Goal: Information Seeking & Learning: Learn about a topic

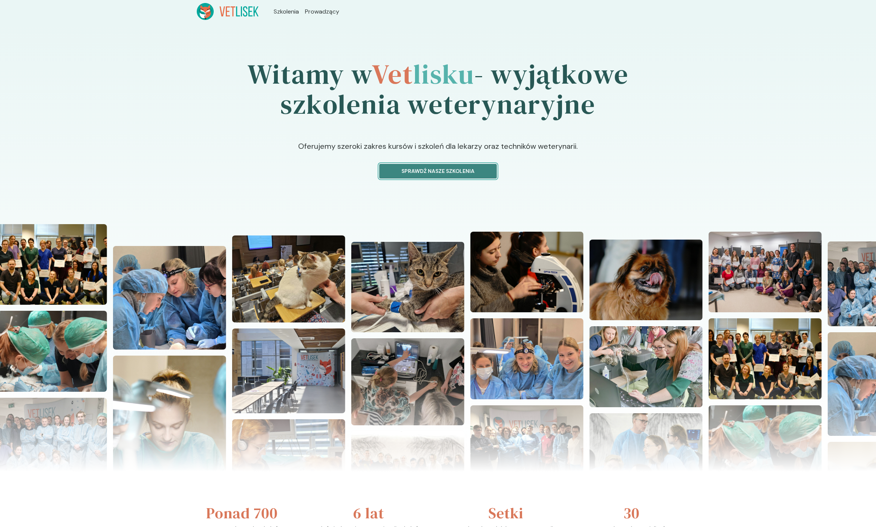
click at [457, 170] on p "Sprawdź nasze szkolenia" at bounding box center [438, 171] width 105 height 8
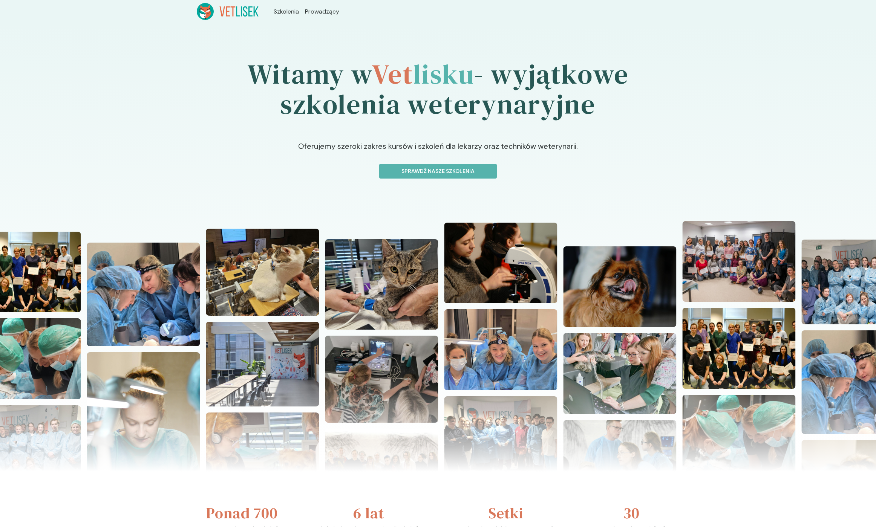
click at [256, 90] on h1 "Witamy w Vet lisku - wyjątkowe szkolenia weterynaryjne" at bounding box center [438, 89] width 483 height 103
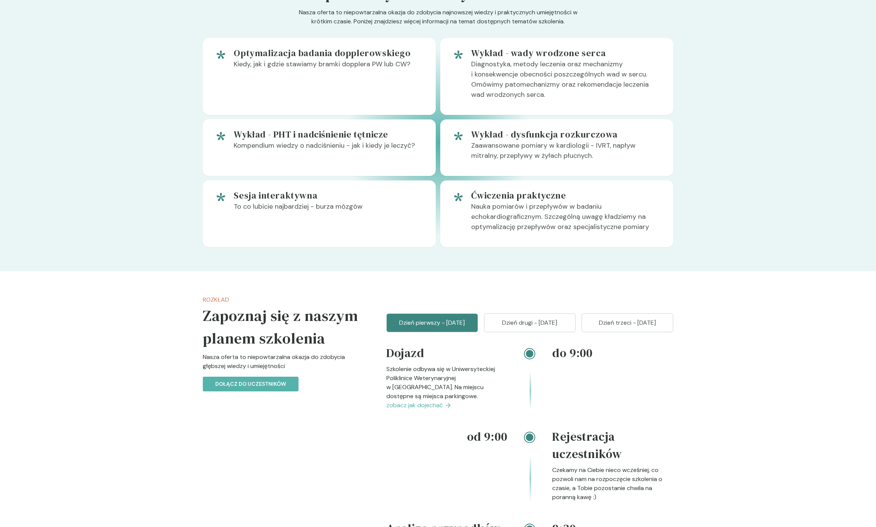
scroll to position [479, 0]
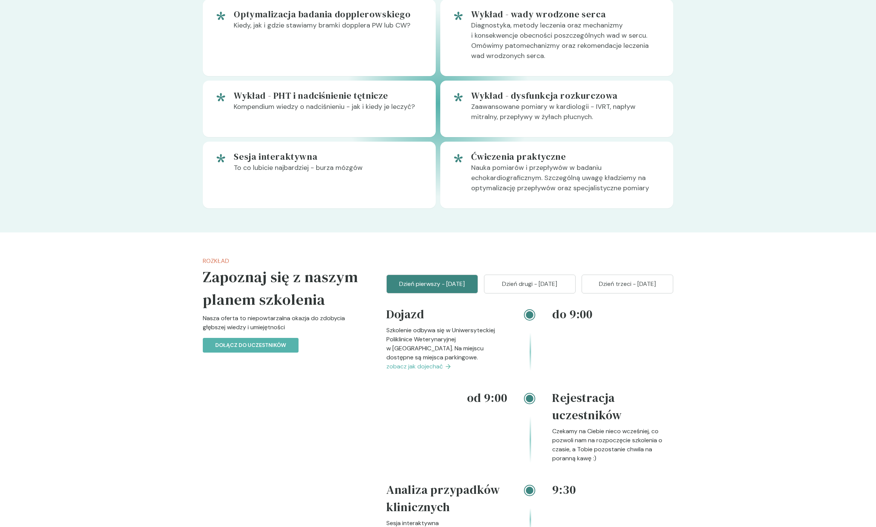
click at [412, 367] on span "zobacz jak dojechać" at bounding box center [414, 366] width 57 height 9
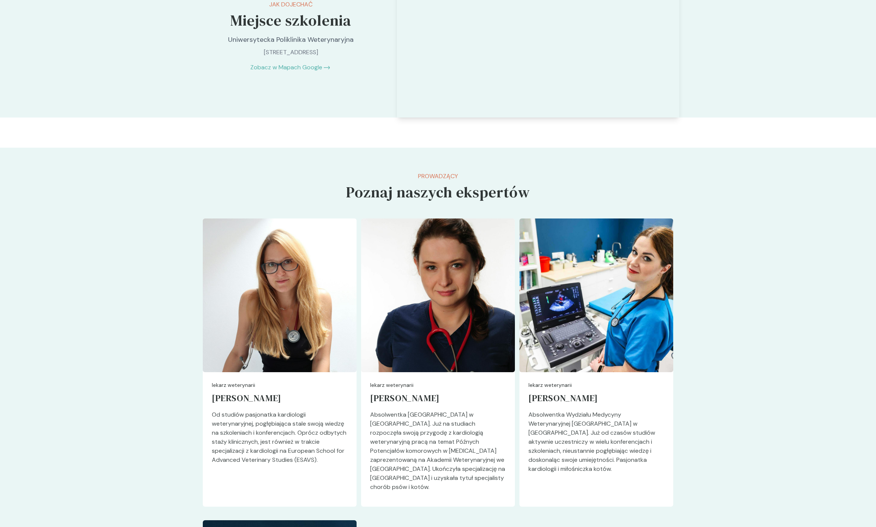
click at [368, 41] on p "Uniwersytecka Poliklinika Weterynaryjna" at bounding box center [291, 40] width 158 height 10
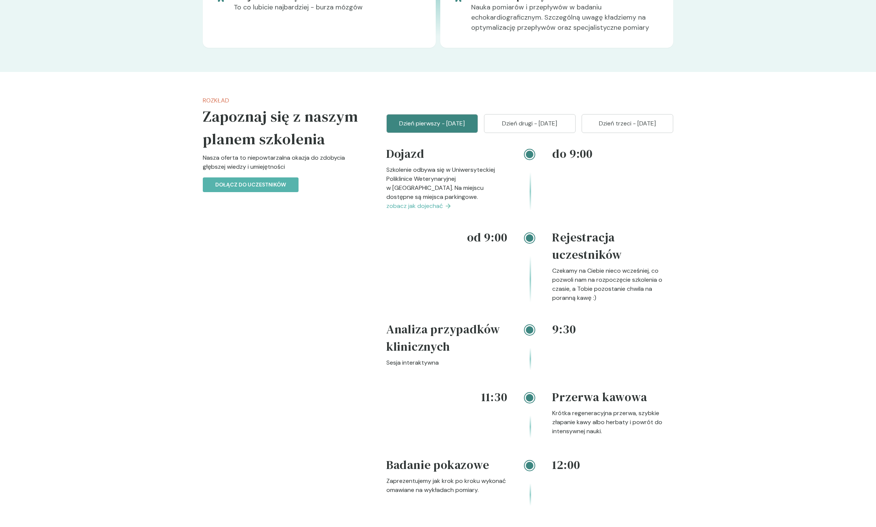
scroll to position [0, 0]
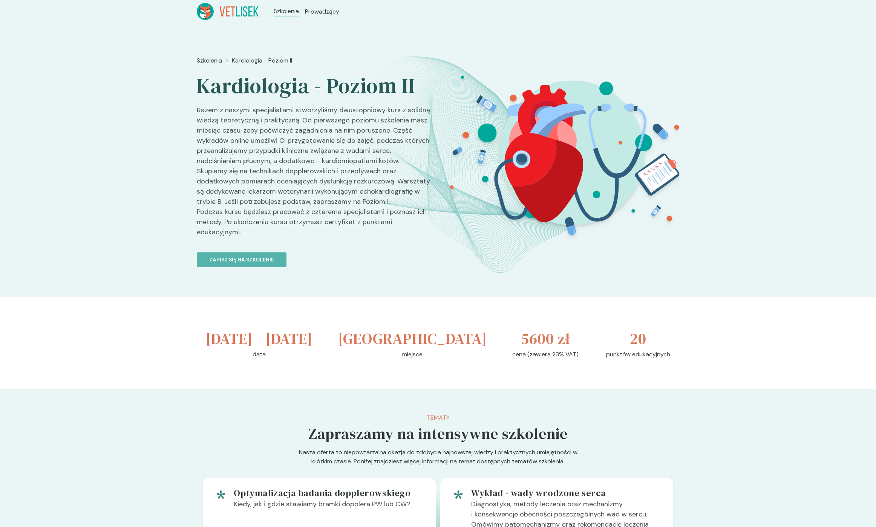
click at [223, 21] on header "Szkolenia Prowadzący" at bounding box center [438, 11] width 876 height 23
click at [224, 13] on icon at bounding box center [228, 11] width 62 height 17
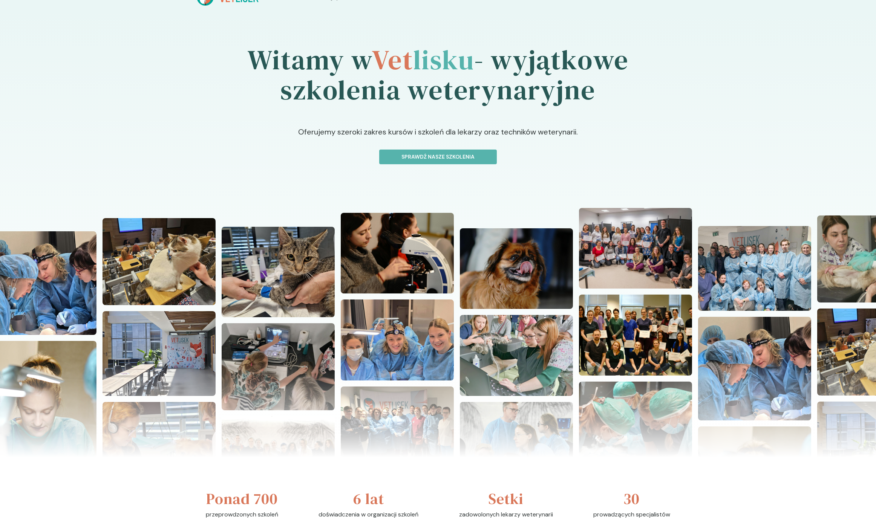
scroll to position [19, 0]
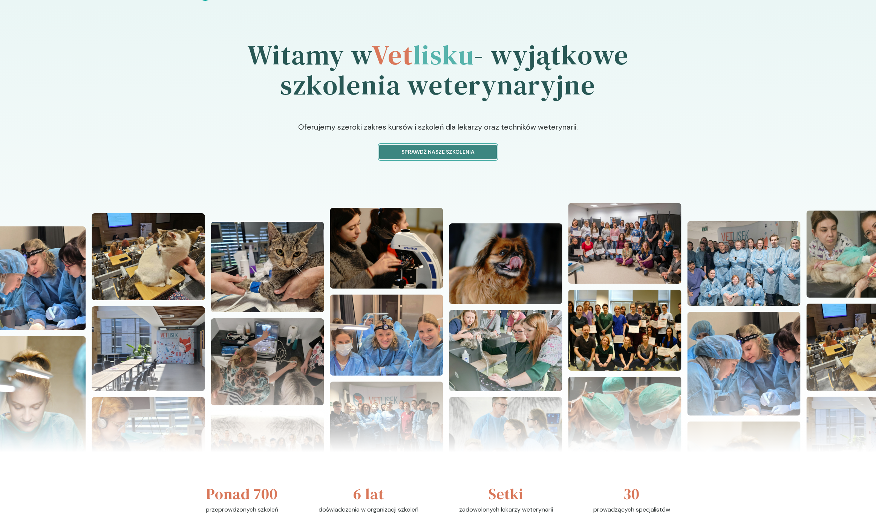
click at [446, 156] on button "Sprawdź nasze szkolenia" at bounding box center [438, 152] width 118 height 15
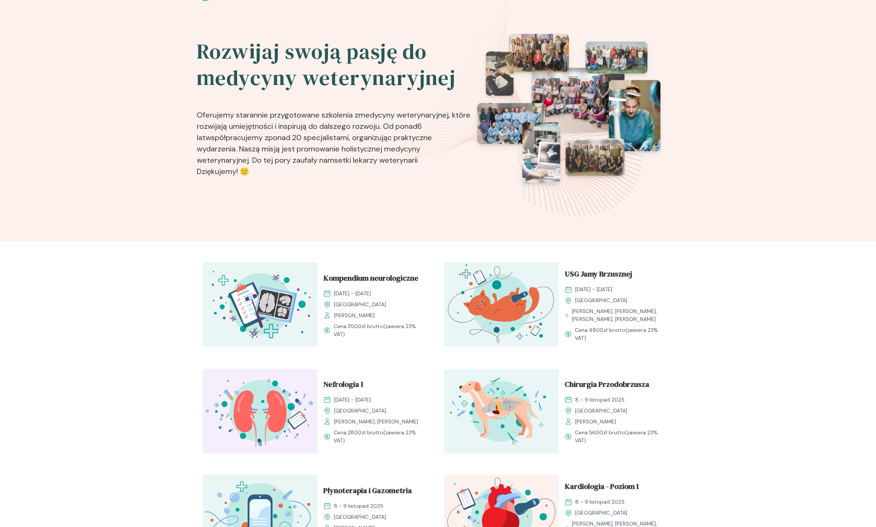
click at [329, 58] on h2 "Rozwijaj swoją pasję do medycyny weterynaryjnej" at bounding box center [334, 64] width 275 height 53
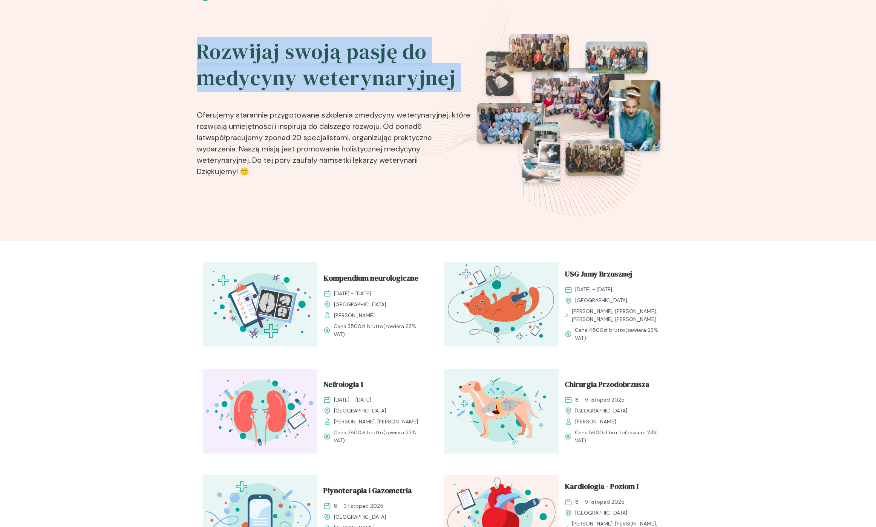
drag, startPoint x: 329, startPoint y: 58, endPoint x: 345, endPoint y: 100, distance: 45.2
click at [345, 99] on div "Rozwijaj swoją pasję do medycyny weterynaryjnej Oferujemy starannie przygotowan…" at bounding box center [334, 125] width 275 height 183
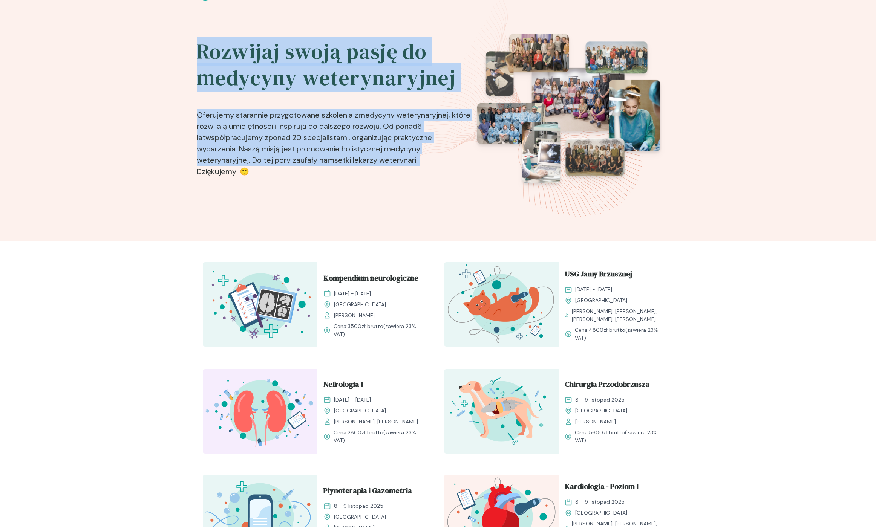
click at [345, 100] on p "Oferujemy starannie przygotowane szkolenia z medycyny weterynaryjnej , które ro…" at bounding box center [334, 138] width 275 height 83
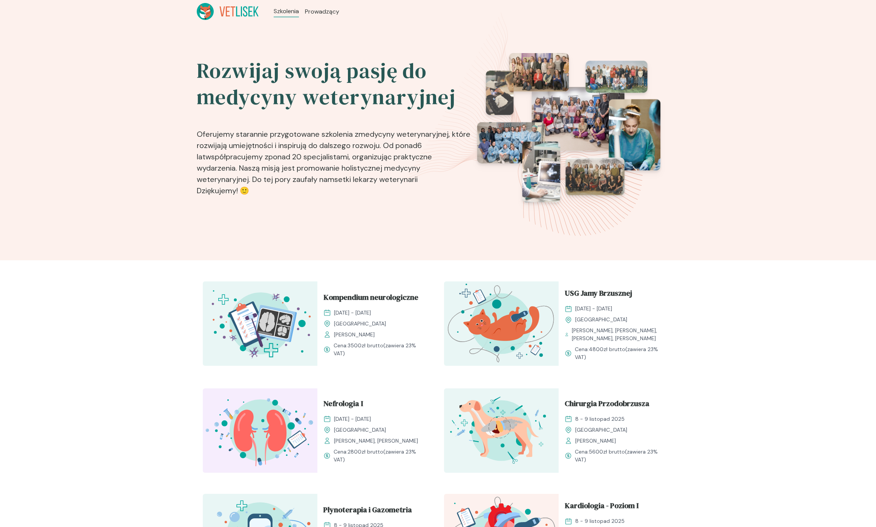
click at [292, 85] on h2 "Rozwijaj swoją pasję do medycyny weterynaryjnej" at bounding box center [334, 84] width 275 height 53
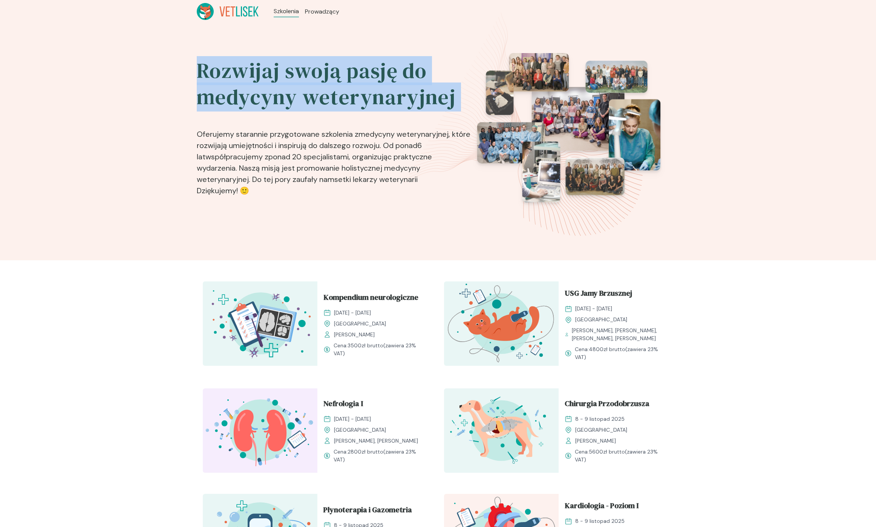
drag, startPoint x: 292, startPoint y: 85, endPoint x: 300, endPoint y: 103, distance: 19.4
click at [299, 100] on h2 "Rozwijaj swoją pasję do medycyny weterynaryjnej" at bounding box center [334, 84] width 275 height 53
click at [300, 103] on h2 "Rozwijaj swoją pasję do medycyny weterynaryjnej" at bounding box center [334, 84] width 275 height 53
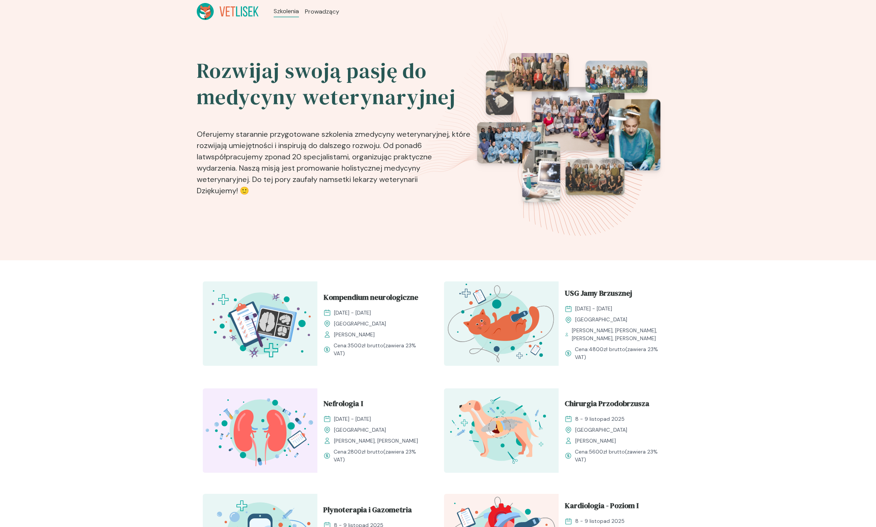
click at [285, 125] on p "Oferujemy starannie przygotowane szkolenia z medycyny weterynaryjnej , które ro…" at bounding box center [334, 158] width 275 height 83
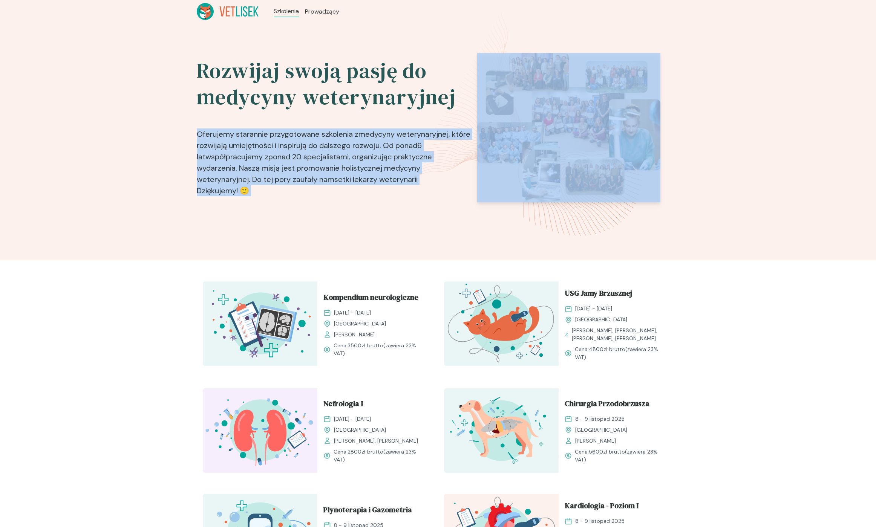
drag, startPoint x: 285, startPoint y: 125, endPoint x: 299, endPoint y: 215, distance: 91.2
click at [299, 215] on div "Rozwijaj swoją pasję do medycyny weterynaryjnej Oferujemy starannie przygotowan…" at bounding box center [334, 144] width 275 height 183
click at [296, 203] on div "Rozwijaj swoją pasję do medycyny weterynaryjnej Oferujemy starannie przygotowan…" at bounding box center [334, 144] width 275 height 183
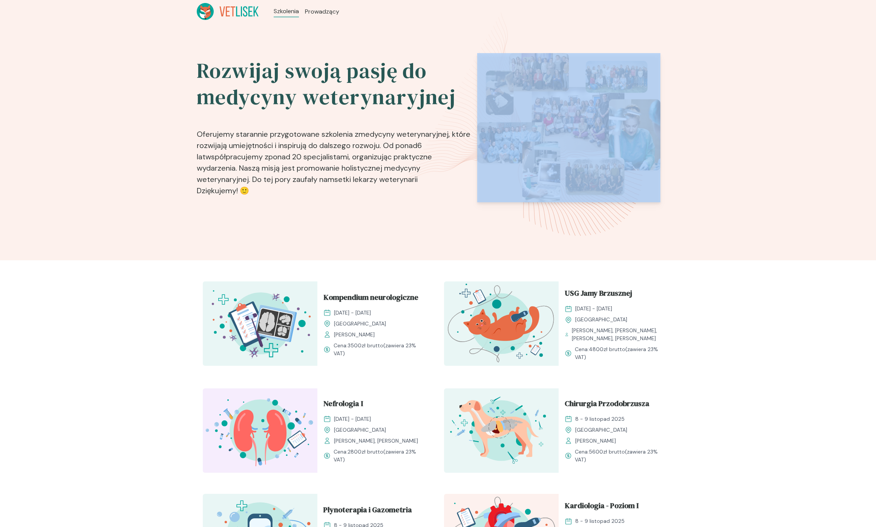
click at [296, 203] on div "Rozwijaj swoją pasję do medycyny weterynaryjnej Oferujemy starannie przygotowan…" at bounding box center [334, 144] width 275 height 183
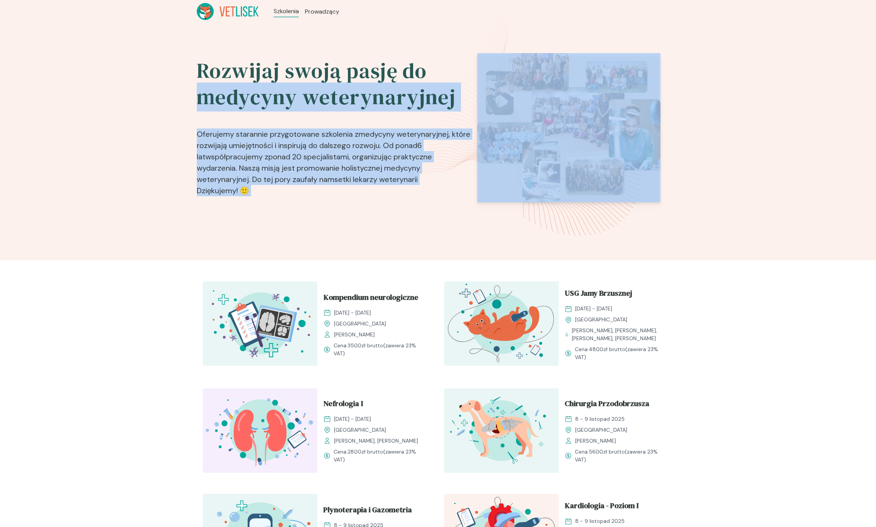
drag, startPoint x: 288, startPoint y: 169, endPoint x: 271, endPoint y: 108, distance: 63.9
click at [272, 111] on div "Rozwijaj swoją pasję do medycyny weterynaryjnej Oferujemy starannie przygotowan…" at bounding box center [334, 144] width 275 height 183
click at [274, 130] on p "Oferujemy starannie przygotowane szkolenia z medycyny weterynaryjnej , które ro…" at bounding box center [334, 158] width 275 height 83
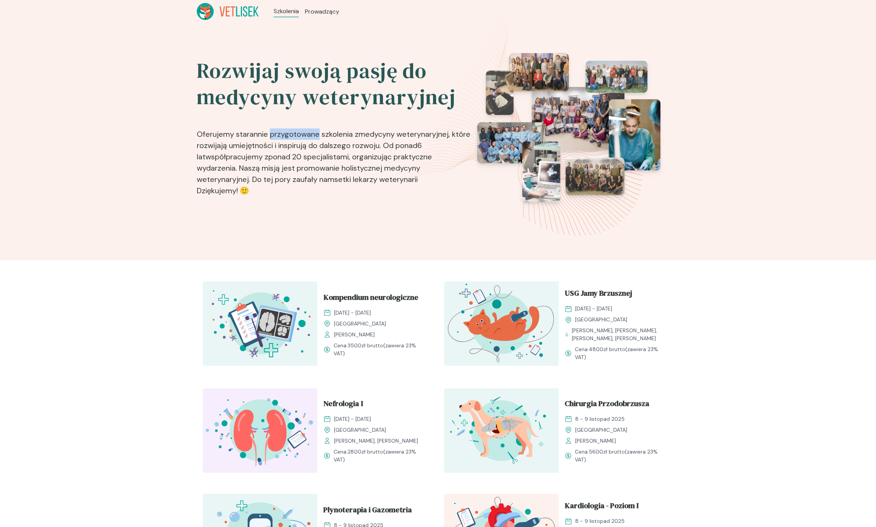
click at [274, 130] on p "Oferujemy starannie przygotowane szkolenia z medycyny weterynaryjnej , które ro…" at bounding box center [334, 158] width 275 height 83
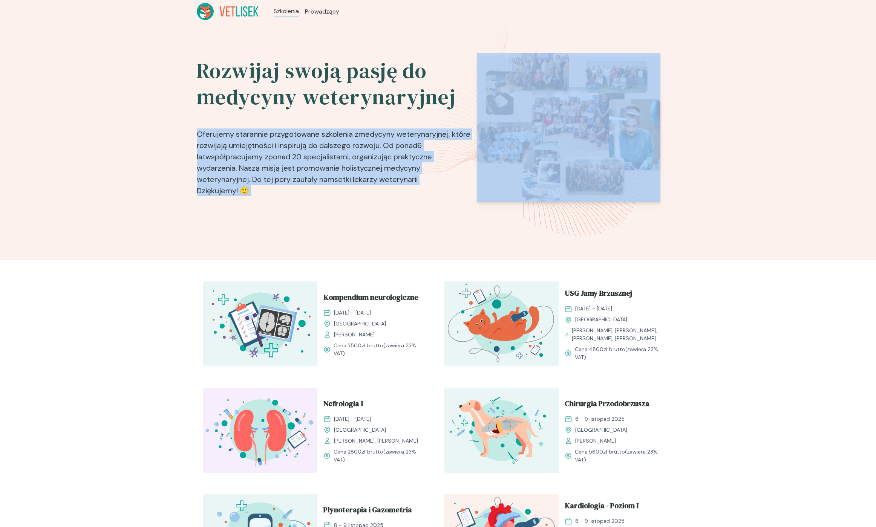
drag, startPoint x: 274, startPoint y: 130, endPoint x: 290, endPoint y: 201, distance: 72.3
click at [290, 199] on p "Oferujemy starannie przygotowane szkolenia z medycyny weterynaryjnej , które ro…" at bounding box center [334, 158] width 275 height 83
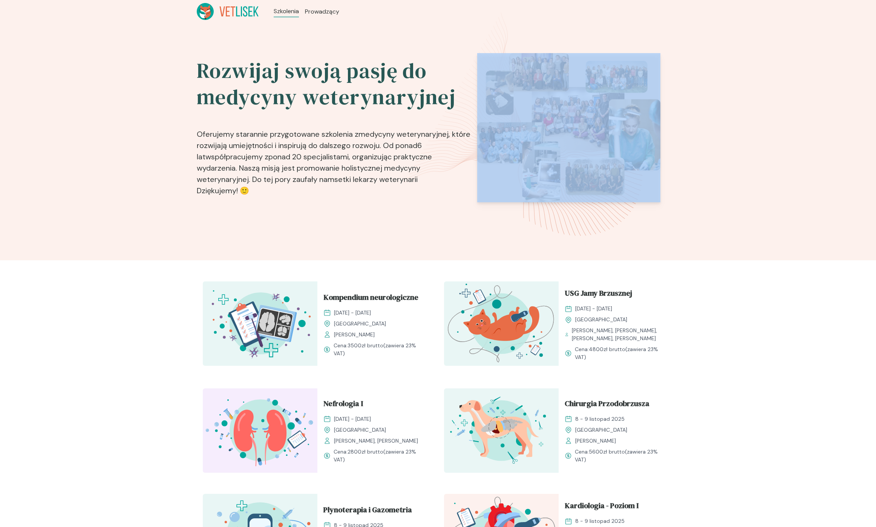
click at [290, 200] on div "Rozwijaj swoją pasję do medycyny weterynaryjnej Oferujemy starannie przygotowan…" at bounding box center [334, 144] width 275 height 183
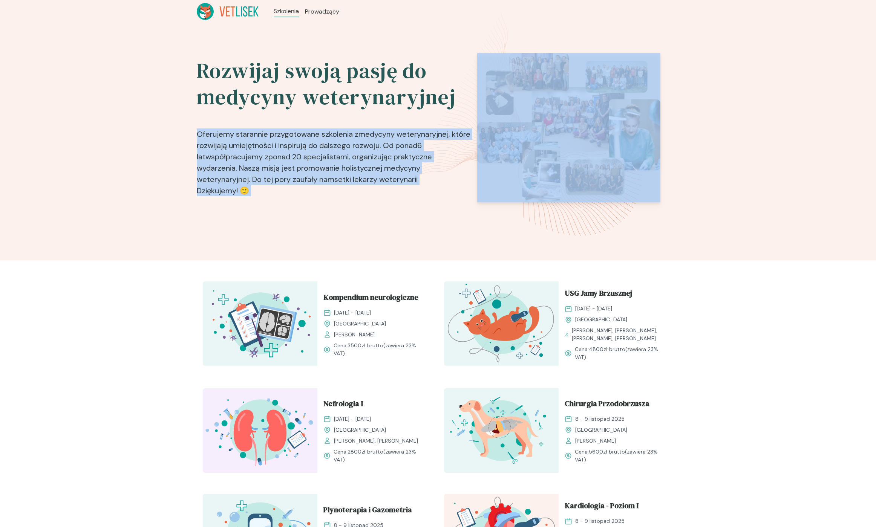
drag, startPoint x: 290, startPoint y: 198, endPoint x: 275, endPoint y: 115, distance: 84.3
click at [276, 119] on p "Oferujemy starannie przygotowane szkolenia z medycyny weterynaryjnej , które ro…" at bounding box center [334, 158] width 275 height 83
click at [278, 137] on p "Oferujemy starannie przygotowane szkolenia z medycyny weterynaryjnej , które ro…" at bounding box center [334, 158] width 275 height 83
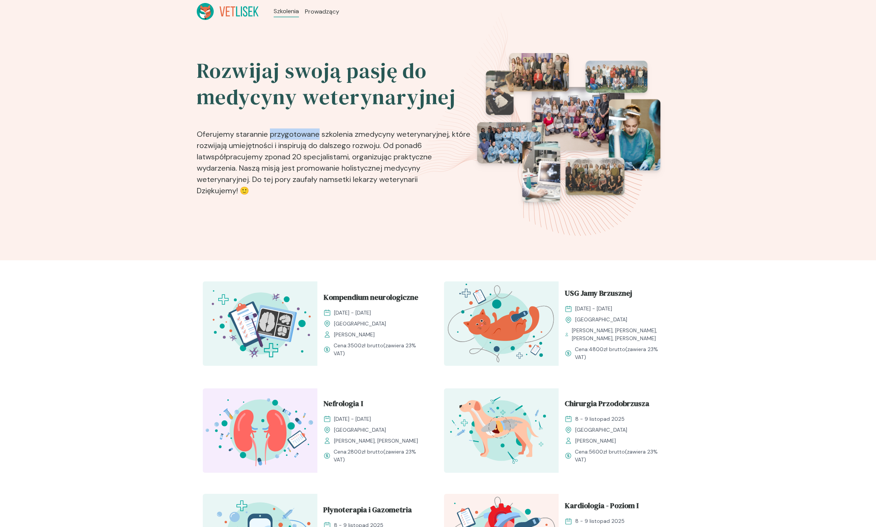
click at [278, 137] on p "Oferujemy starannie przygotowane szkolenia z medycyny weterynaryjnej , które ro…" at bounding box center [334, 158] width 275 height 83
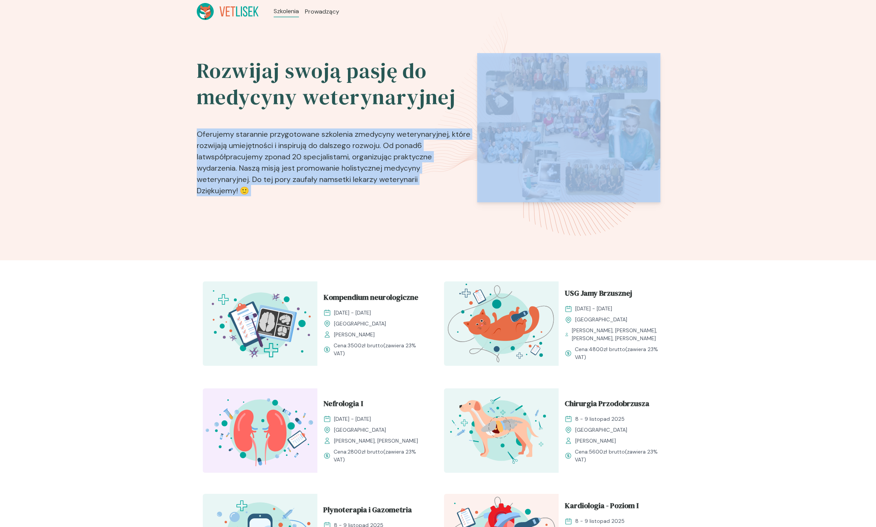
drag, startPoint x: 278, startPoint y: 137, endPoint x: 287, endPoint y: 206, distance: 69.6
click at [287, 206] on div "Rozwijaj swoją pasję do medycyny weterynaryjnej Oferujemy starannie przygotowan…" at bounding box center [334, 144] width 275 height 183
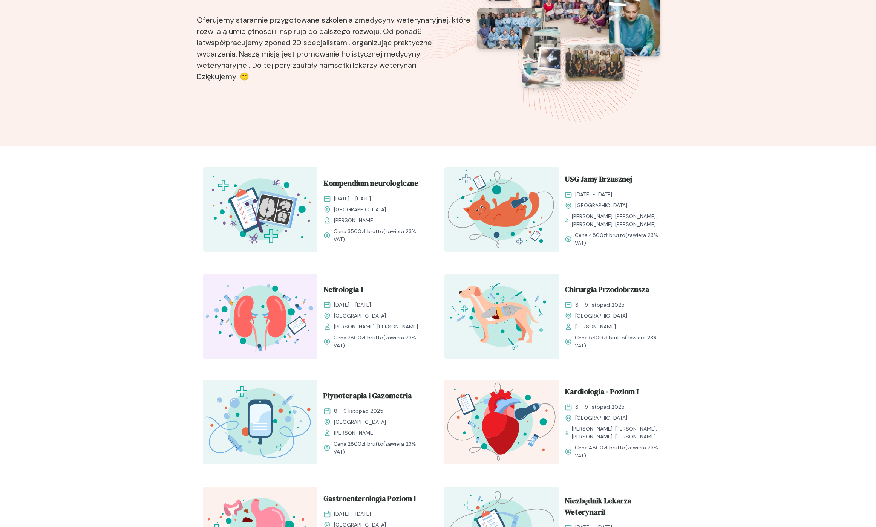
scroll to position [153, 0]
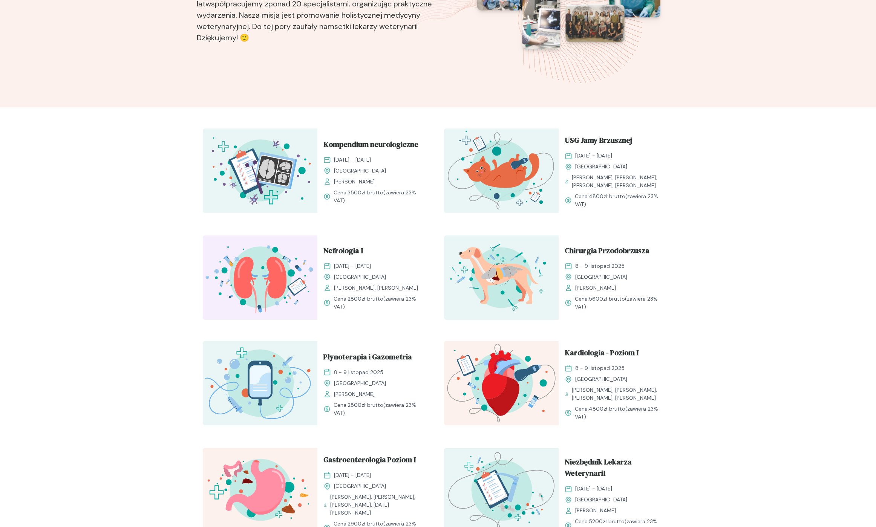
drag, startPoint x: 376, startPoint y: 207, endPoint x: 262, endPoint y: 130, distance: 137.4
click at [262, 130] on div "Kompendium neurologiczne 11 - 12 październik 2025 Kraków Małgorzata Mikuła Cena…" at bounding box center [317, 172] width 229 height 86
click at [262, 130] on img at bounding box center [260, 171] width 115 height 84
drag, startPoint x: 310, startPoint y: 155, endPoint x: 359, endPoint y: 215, distance: 78.0
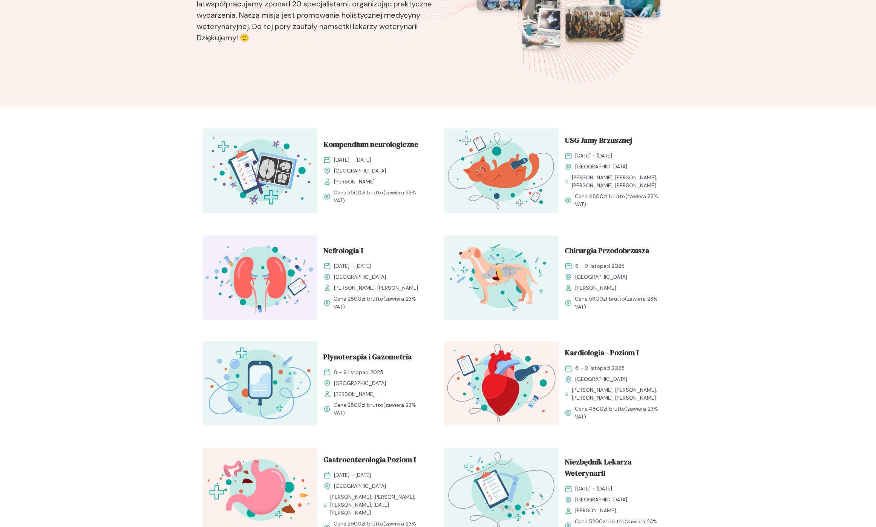
drag, startPoint x: 359, startPoint y: 215, endPoint x: 380, endPoint y: 217, distance: 20.8
drag, startPoint x: 383, startPoint y: 217, endPoint x: 284, endPoint y: 105, distance: 149.6
click at [284, 105] on div "Rozwijaj swoją pasję do medycyny weterynaryjnej Oferujemy starannie przygotowan…" at bounding box center [438, 431] width 876 height 1122
drag, startPoint x: 284, startPoint y: 105, endPoint x: 281, endPoint y: 104, distance: 3.8
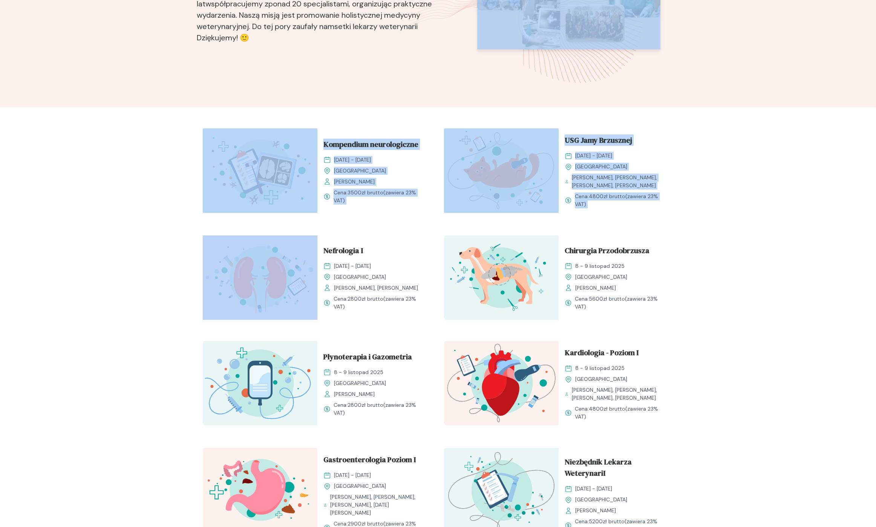
drag, startPoint x: 281, startPoint y: 104, endPoint x: 383, endPoint y: 227, distance: 159.8
click at [383, 227] on div "Rozwijaj swoją pasję do medycyny weterynaryjnej Oferujemy starannie przygotowan…" at bounding box center [438, 431] width 876 height 1122
drag, startPoint x: 381, startPoint y: 225, endPoint x: 279, endPoint y: 113, distance: 150.8
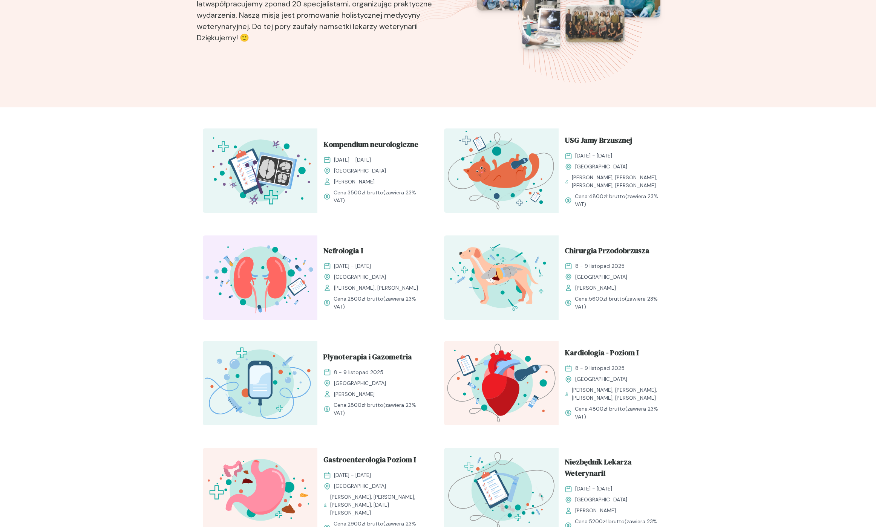
drag, startPoint x: 279, startPoint y: 113, endPoint x: 270, endPoint y: 109, distance: 10.3
drag, startPoint x: 270, startPoint y: 109, endPoint x: 365, endPoint y: 207, distance: 137.3
click at [365, 207] on div "Kompendium neurologiczne 11 - 12 październik 2025 Kraków Małgorzata Mikuła Cena…" at bounding box center [374, 172] width 115 height 86
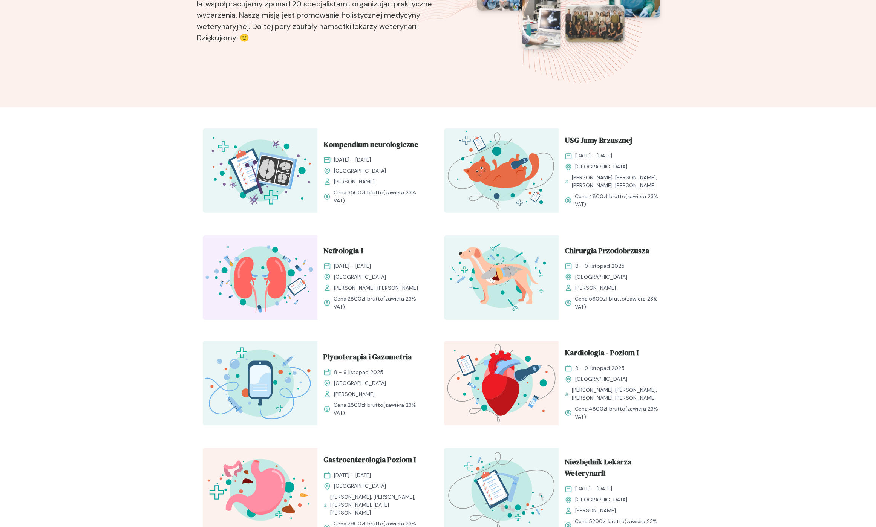
drag, startPoint x: 374, startPoint y: 211, endPoint x: 264, endPoint y: 107, distance: 150.9
click at [264, 107] on div "Rozwijaj swoją pasję do medycyny weterynaryjnej Oferujemy starannie przygotowan…" at bounding box center [438, 431] width 876 height 1122
drag, startPoint x: 264, startPoint y: 107, endPoint x: 257, endPoint y: 105, distance: 7.5
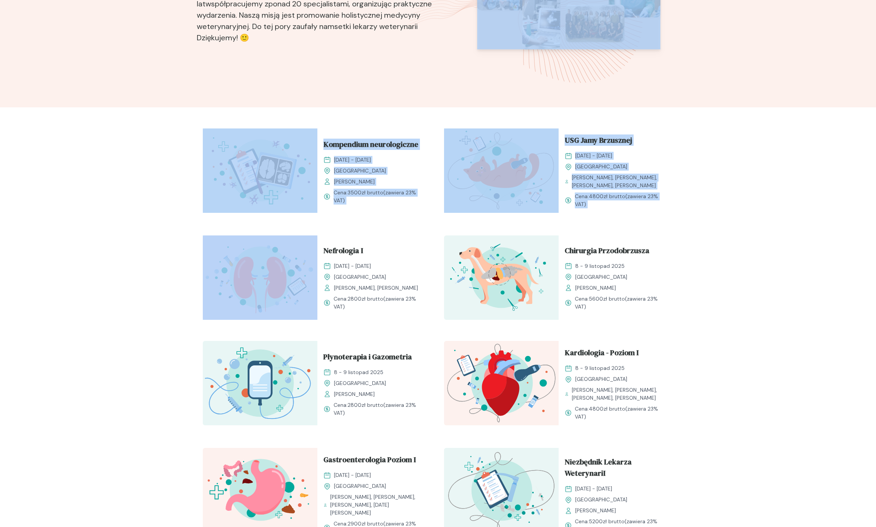
drag, startPoint x: 257, startPoint y: 105, endPoint x: 362, endPoint y: 227, distance: 161.3
click at [362, 227] on div "Rozwijaj swoją pasję do medycyny weterynaryjnej Oferujemy starannie przygotowan…" at bounding box center [438, 431] width 876 height 1122
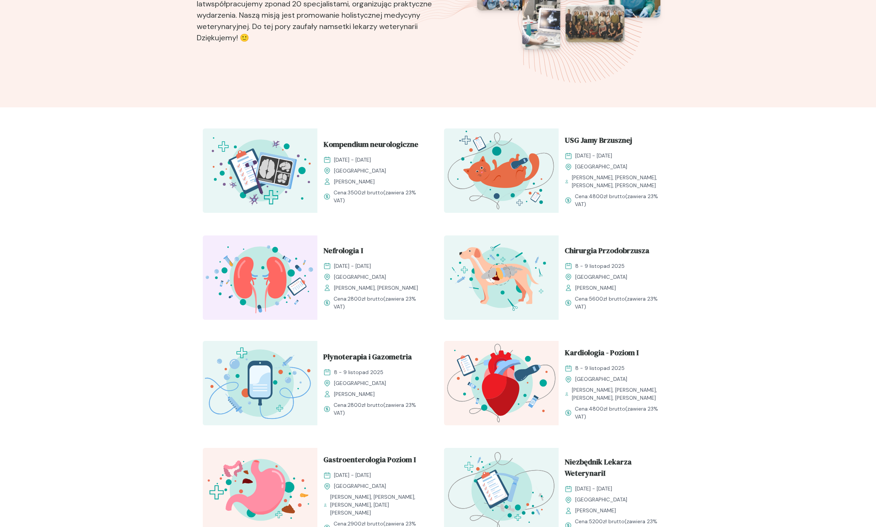
drag, startPoint x: 310, startPoint y: 109, endPoint x: 288, endPoint y: 98, distance: 25.0
drag, startPoint x: 288, startPoint y: 98, endPoint x: 382, endPoint y: 209, distance: 144.9
click at [380, 205] on div "Rozwijaj swoją pasję do medycyny weterynaryjnej Oferujemy starannie przygotowan…" at bounding box center [438, 431] width 876 height 1122
click at [382, 209] on div "Kompendium neurologiczne 11 - 12 październik 2025 Kraków Małgorzata Mikuła Cena…" at bounding box center [374, 172] width 115 height 86
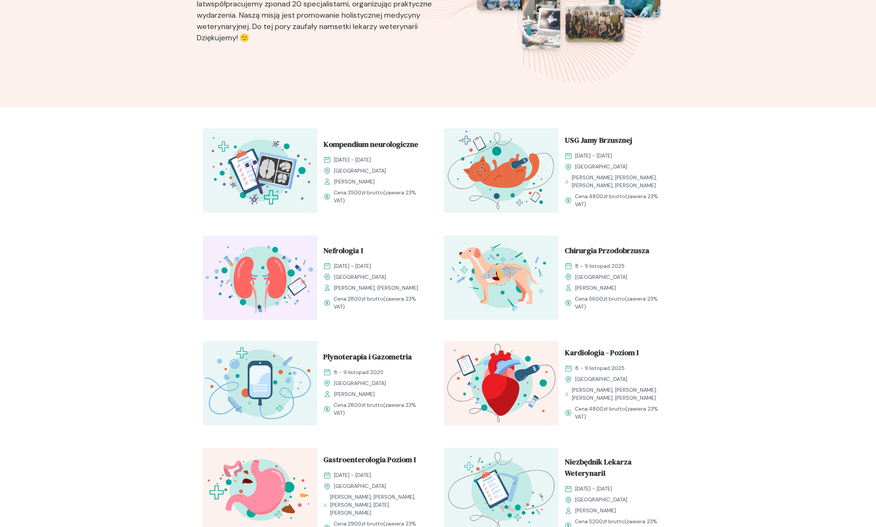
drag, startPoint x: 376, startPoint y: 208, endPoint x: 295, endPoint y: 115, distance: 123.2
drag, startPoint x: 306, startPoint y: 113, endPoint x: 375, endPoint y: 218, distance: 126.0
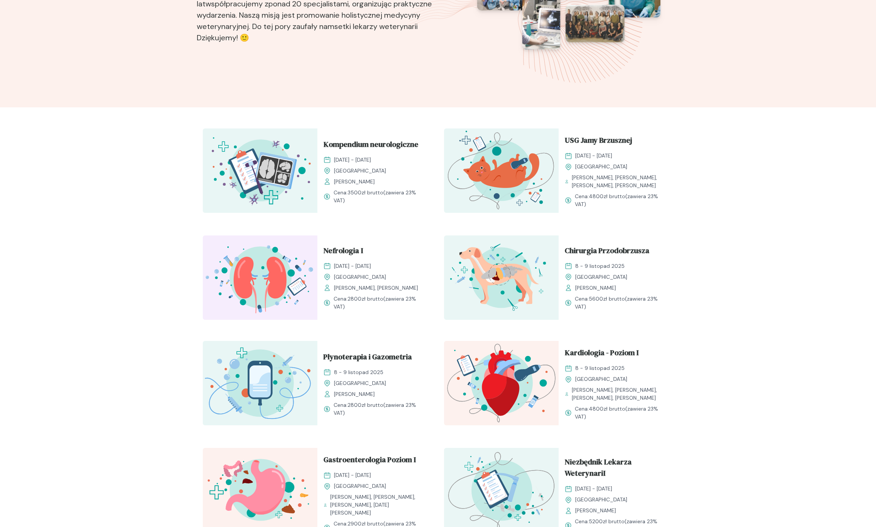
drag, startPoint x: 310, startPoint y: 149, endPoint x: 261, endPoint y: 103, distance: 67.0
click at [261, 103] on div "Rozwijaj swoją pasję do medycyny weterynaryjnej Oferujemy starannie przygotowan…" at bounding box center [438, 431] width 876 height 1122
drag, startPoint x: 264, startPoint y: 109, endPoint x: 370, endPoint y: 212, distance: 147.2
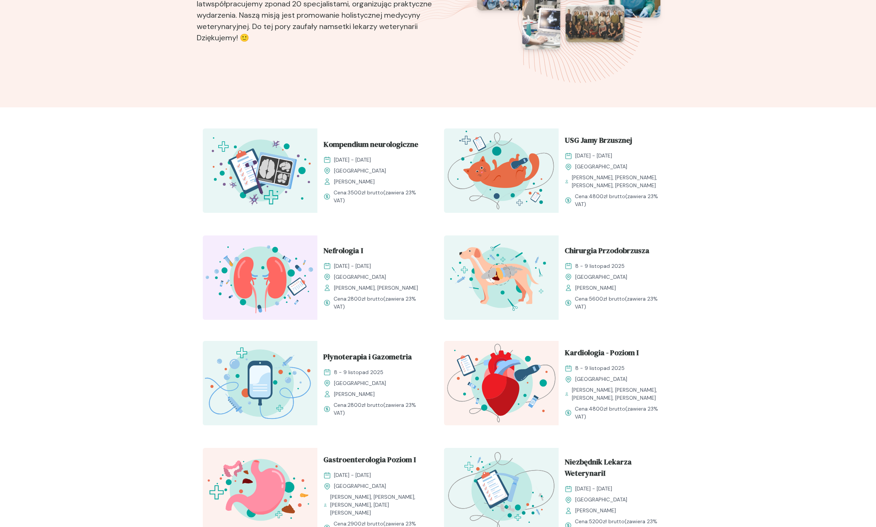
click at [370, 212] on div "Rozwijaj swoją pasję do medycyny weterynaryjnej Oferujemy starannie przygotowan…" at bounding box center [438, 431] width 876 height 1122
click at [370, 212] on div "Kompendium neurologiczne 11 - 12 październik 2025 Kraków Małgorzata Mikuła Cena…" at bounding box center [374, 172] width 115 height 86
drag, startPoint x: 371, startPoint y: 213, endPoint x: 265, endPoint y: 113, distance: 145.9
drag, startPoint x: 265, startPoint y: 113, endPoint x: 247, endPoint y: 106, distance: 19.6
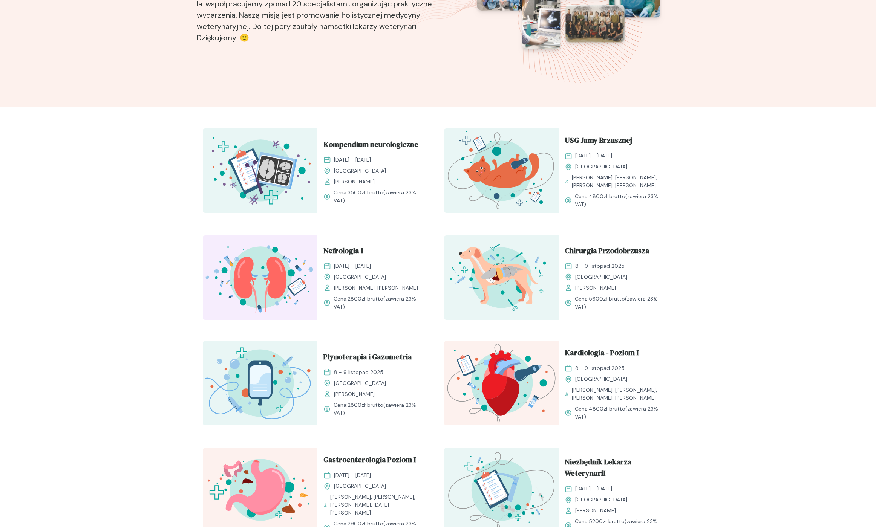
drag, startPoint x: 263, startPoint y: 121, endPoint x: 361, endPoint y: 210, distance: 132.6
click at [361, 210] on div "Rozwijaj swoją pasję do medycyny weterynaryjnej Oferujemy starannie przygotowan…" at bounding box center [438, 431] width 876 height 1122
click at [361, 210] on div "Kompendium neurologiczne 11 - 12 październik 2025 Kraków Małgorzata Mikuła Cena…" at bounding box center [374, 172] width 115 height 86
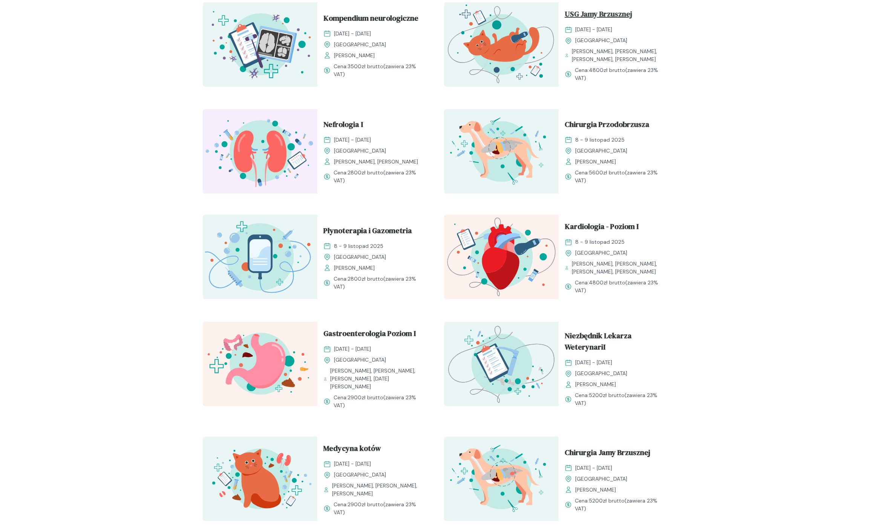
scroll to position [202, 0]
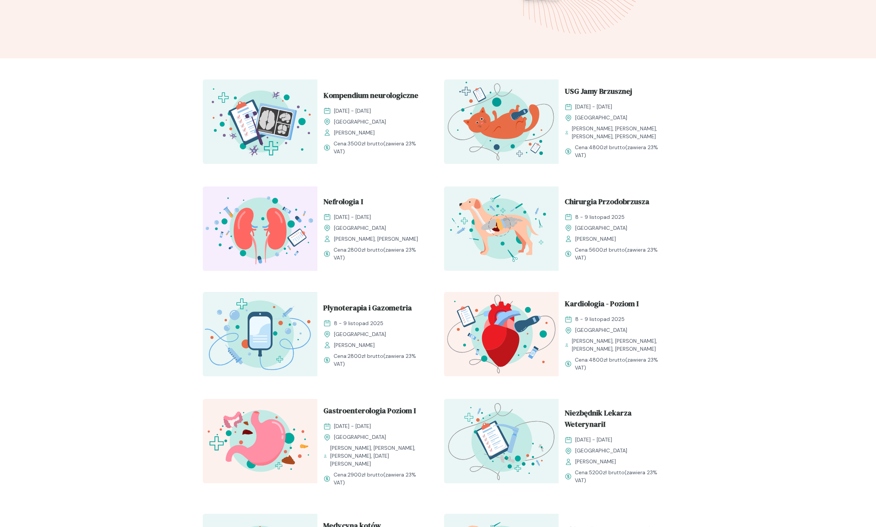
click at [151, 181] on div "Rozwijaj swoją pasję do medycyny weterynaryjnej Oferujemy starannie przygotowan…" at bounding box center [438, 382] width 876 height 1122
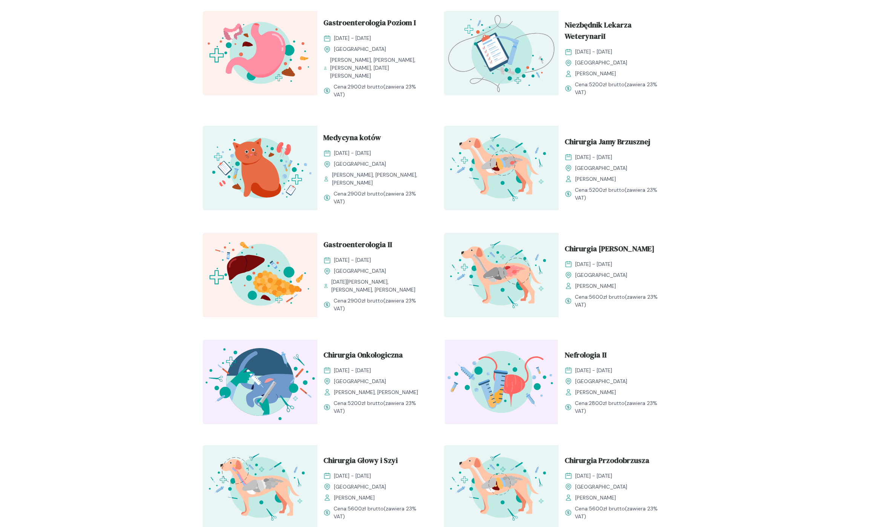
scroll to position [586, 0]
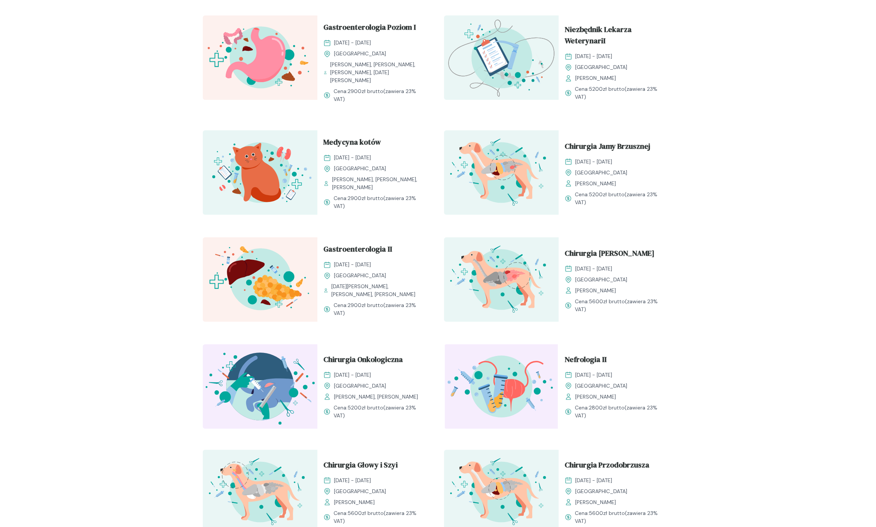
drag, startPoint x: 389, startPoint y: 207, endPoint x: 309, endPoint y: 119, distance: 119.1
click at [309, 119] on div "Kompendium neurologiczne 11 - 12 październik 2025 Kraków Małgorzata Mikuła Cena…" at bounding box center [438, 117] width 483 height 854
drag, startPoint x: 303, startPoint y: 115, endPoint x: 388, endPoint y: 204, distance: 122.9
click at [388, 204] on div "Kompendium neurologiczne 11 - 12 październik 2025 Kraków Małgorzata Mikuła Cena…" at bounding box center [438, 117] width 483 height 854
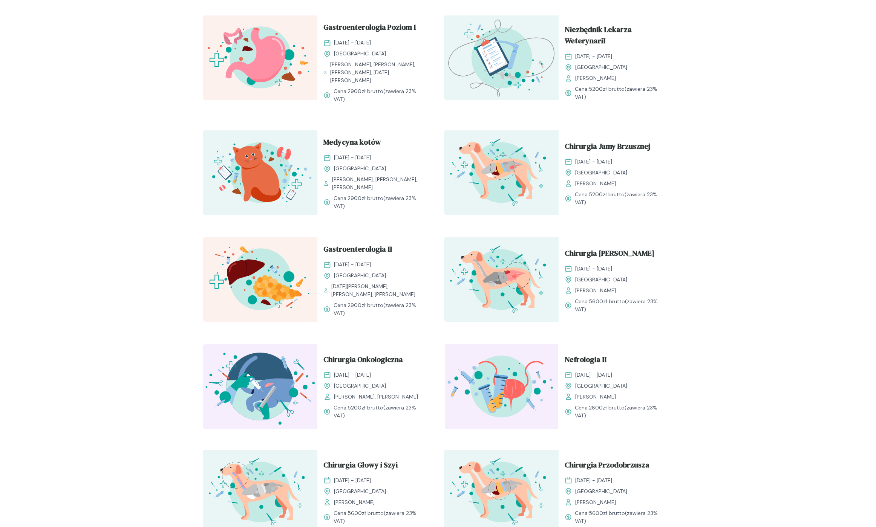
click at [388, 204] on span "Cena: 2900 zł brutto (zawiera 23% VAT)" at bounding box center [380, 203] width 92 height 16
drag, startPoint x: 392, startPoint y: 214, endPoint x: 312, endPoint y: 123, distance: 120.8
click at [313, 123] on div "Kompendium neurologiczne 11 - 12 październik 2025 Kraków Małgorzata Mikuła Cena…" at bounding box center [438, 117] width 483 height 854
click at [312, 123] on div "Kompendium neurologiczne 11 - 12 październik 2025 Kraków Małgorzata Mikuła Cena…" at bounding box center [438, 117] width 483 height 854
drag, startPoint x: 310, startPoint y: 120, endPoint x: 368, endPoint y: 211, distance: 108.4
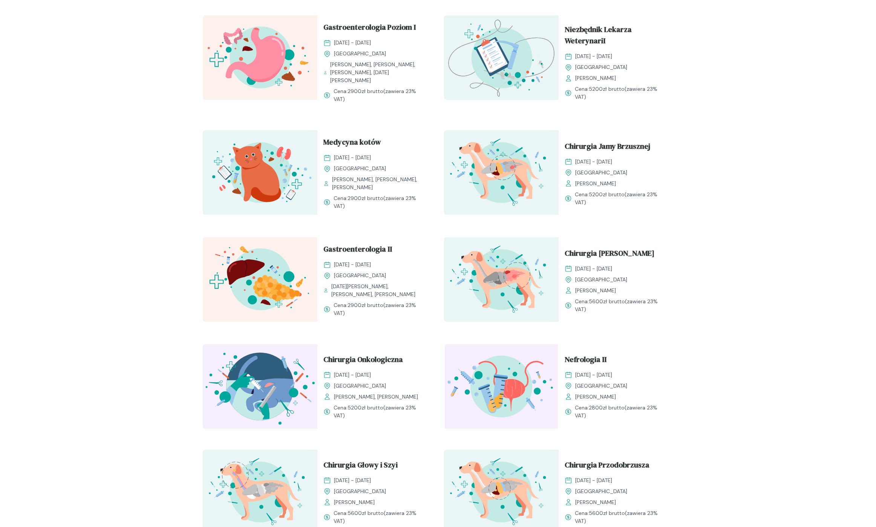
click at [368, 211] on div "Kompendium neurologiczne 11 - 12 październik 2025 Kraków Małgorzata Mikuła Cena…" at bounding box center [438, 117] width 483 height 854
click at [368, 211] on div "Medycyna kotów 13 - 14 grudzień 2025 Kraków Barbara Zacharewicz, Ewa Zwierzyńsk…" at bounding box center [374, 173] width 115 height 86
drag, startPoint x: 347, startPoint y: 179, endPoint x: 307, endPoint y: 120, distance: 71.3
click at [307, 120] on div "Kompendium neurologiczne 11 - 12 październik 2025 Kraków Małgorzata Mikuła Cena…" at bounding box center [438, 117] width 483 height 854
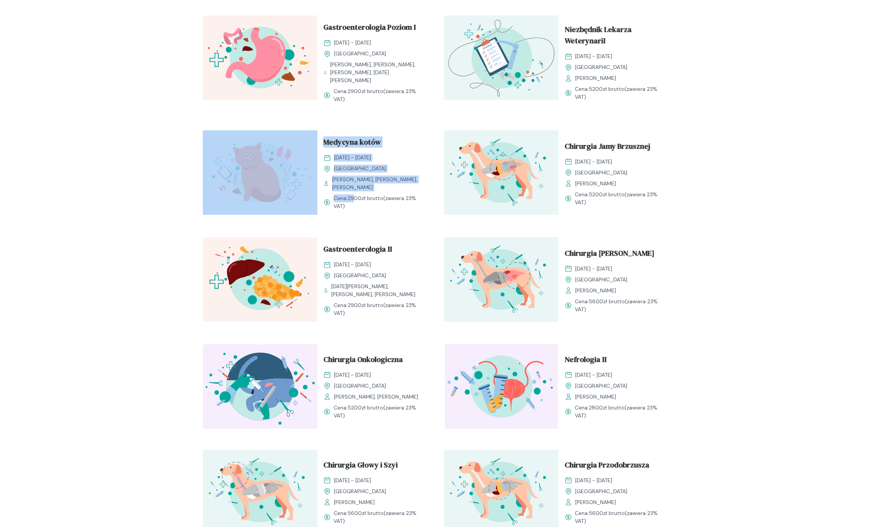
drag, startPoint x: 305, startPoint y: 116, endPoint x: 356, endPoint y: 192, distance: 91.2
click at [356, 192] on div "Kompendium neurologiczne 11 - 12 październik 2025 Kraków Małgorzata Mikuła Cena…" at bounding box center [438, 117] width 483 height 854
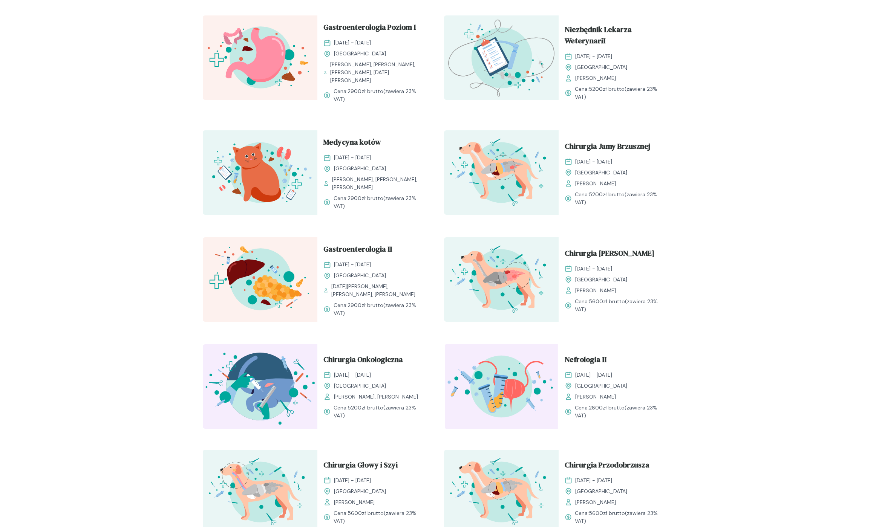
click at [371, 211] on div "Medycyna kotów 13 - 14 grudzień 2025 Kraków Barbara Zacharewicz, Ewa Zwierzyńsk…" at bounding box center [374, 173] width 115 height 86
drag, startPoint x: 373, startPoint y: 214, endPoint x: 298, endPoint y: 116, distance: 123.7
click at [298, 117] on div "Kompendium neurologiczne 11 - 12 październik 2025 Kraków Małgorzata Mikuła Cena…" at bounding box center [438, 117] width 483 height 854
click at [298, 116] on div "Kompendium neurologiczne 11 - 12 październik 2025 Kraków Małgorzata Mikuła Cena…" at bounding box center [438, 117] width 483 height 854
drag, startPoint x: 302, startPoint y: 121, endPoint x: 365, endPoint y: 210, distance: 109.4
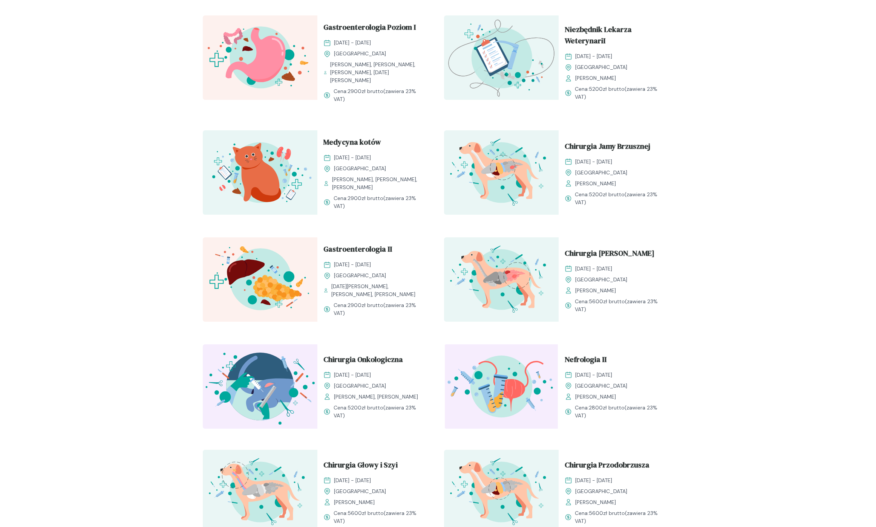
click at [365, 210] on div "Kompendium neurologiczne 11 - 12 październik 2025 Kraków Małgorzata Mikuła Cena…" at bounding box center [438, 117] width 483 height 854
click at [366, 211] on div "Medycyna kotów 13 - 14 grudzień 2025 Kraków Barbara Zacharewicz, Ewa Zwierzyńsk…" at bounding box center [374, 173] width 115 height 86
drag, startPoint x: 367, startPoint y: 218, endPoint x: 287, endPoint y: 122, distance: 125.0
click at [287, 125] on div "Kompendium neurologiczne 11 - 12 październik 2025 Kraków Małgorzata Mikuła Cena…" at bounding box center [438, 117] width 483 height 854
click at [287, 121] on div "Kompendium neurologiczne 11 - 12 październik 2025 Kraków Małgorzata Mikuła Cena…" at bounding box center [438, 117] width 483 height 854
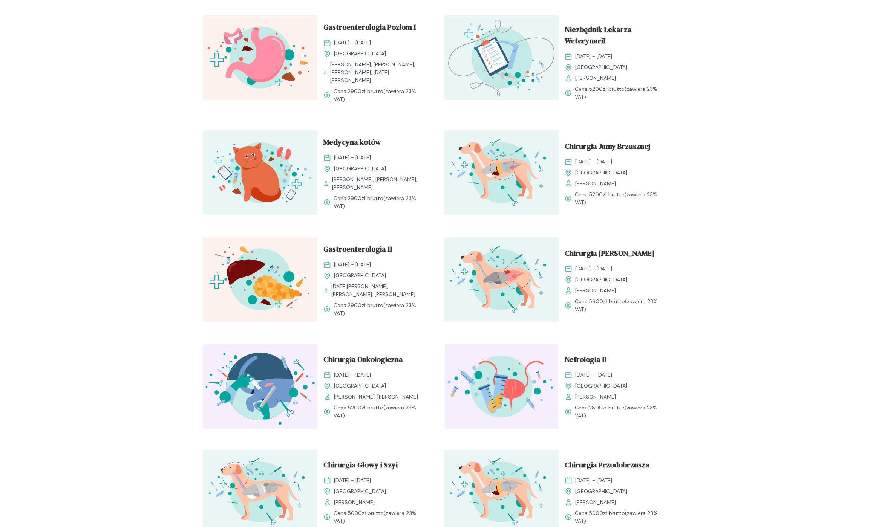
drag, startPoint x: 286, startPoint y: 119, endPoint x: 351, endPoint y: 213, distance: 114.8
click at [351, 213] on div "Kompendium neurologiczne 11 - 12 październik 2025 Kraków Małgorzata Mikuła Cena…" at bounding box center [438, 117] width 483 height 854
drag, startPoint x: 360, startPoint y: 222, endPoint x: 305, endPoint y: 121, distance: 114.9
click at [305, 121] on div "Kompendium neurologiczne 11 - 12 październik 2025 Kraków Małgorzata Mikuła Cena…" at bounding box center [438, 117] width 483 height 854
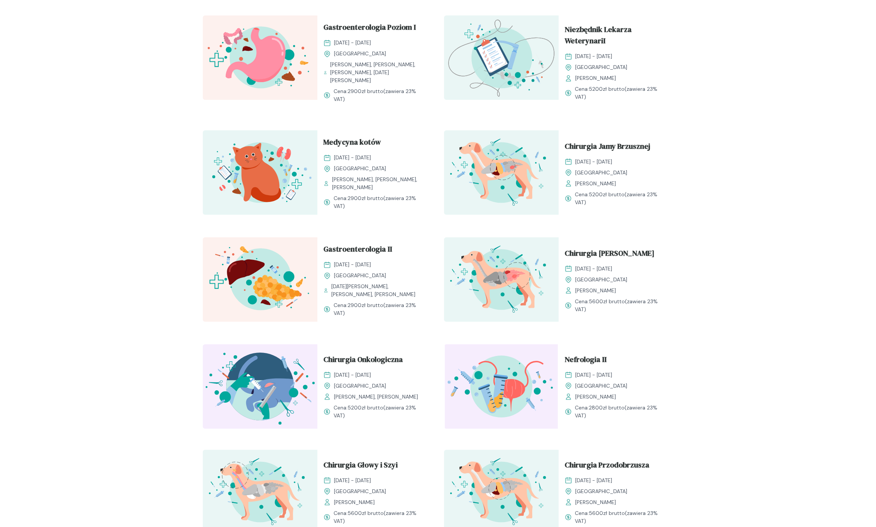
click at [305, 121] on div "Kompendium neurologiczne 11 - 12 październik 2025 Kraków Małgorzata Mikuła Cena…" at bounding box center [438, 117] width 483 height 854
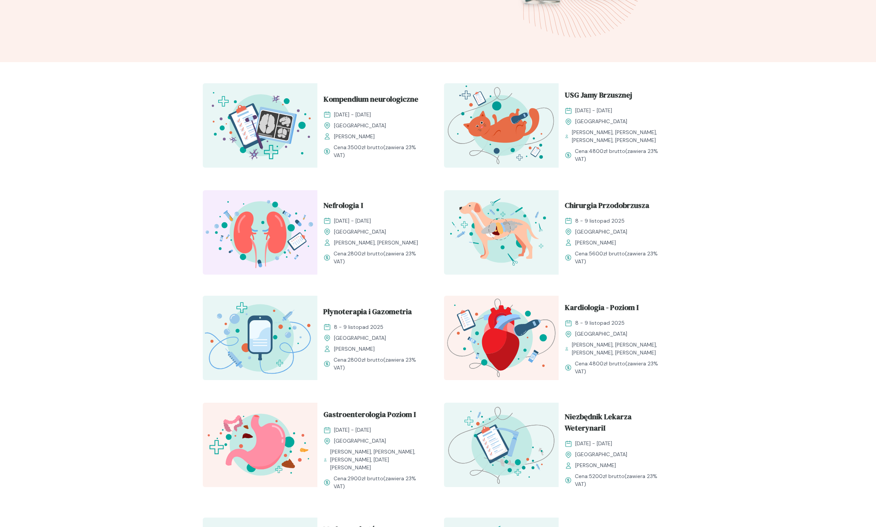
scroll to position [194, 0]
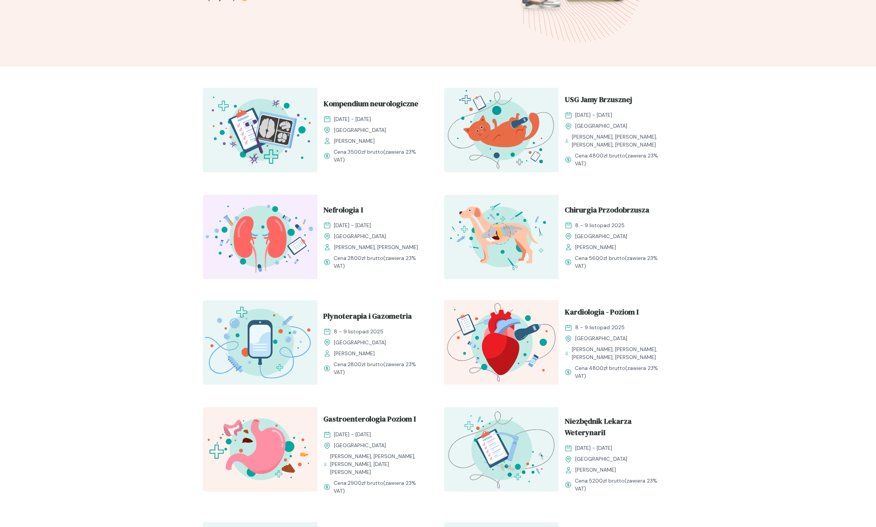
click at [143, 173] on div "Rozwijaj swoją pasję do medycyny weterynaryjnej Oferujemy starannie przygotowan…" at bounding box center [438, 390] width 876 height 1122
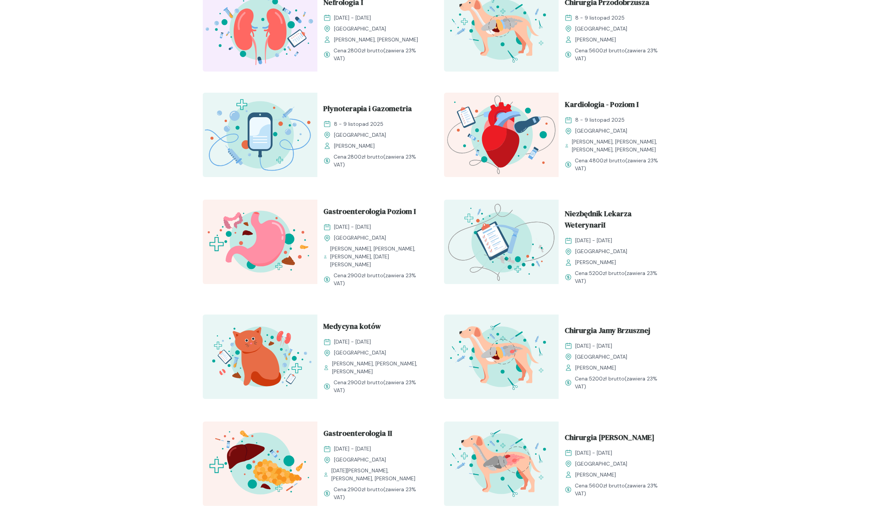
scroll to position [443, 0]
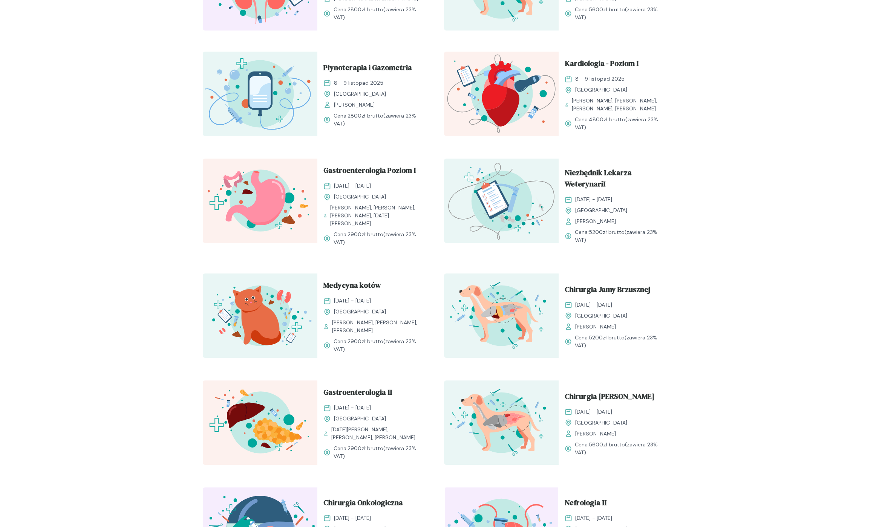
click at [99, 185] on div "Rozwijaj swoją pasję do medycyny weterynaryjnej Oferujemy starannie przygotowan…" at bounding box center [438, 141] width 876 height 1122
